Goal: Navigation & Orientation: Understand site structure

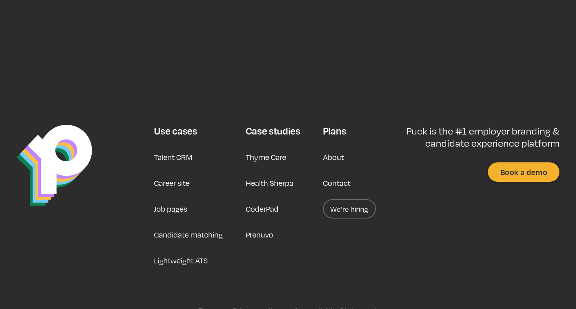
scroll to position [2760, 0]
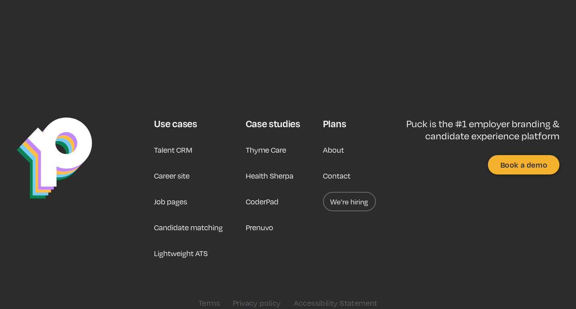
click at [180, 166] on link "Career site" at bounding box center [172, 175] width 36 height 19
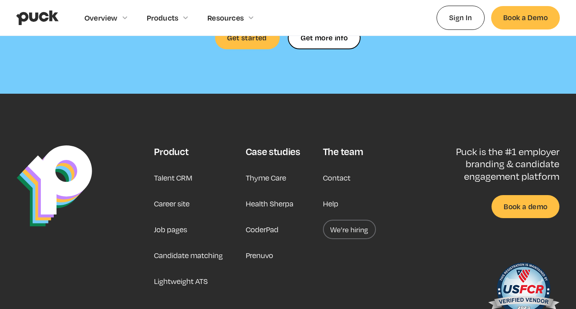
scroll to position [2435, 0]
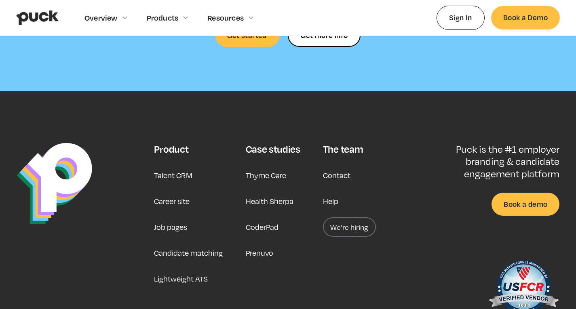
click at [181, 218] on link "Job pages" at bounding box center [170, 227] width 33 height 19
